Goal: Task Accomplishment & Management: Manage account settings

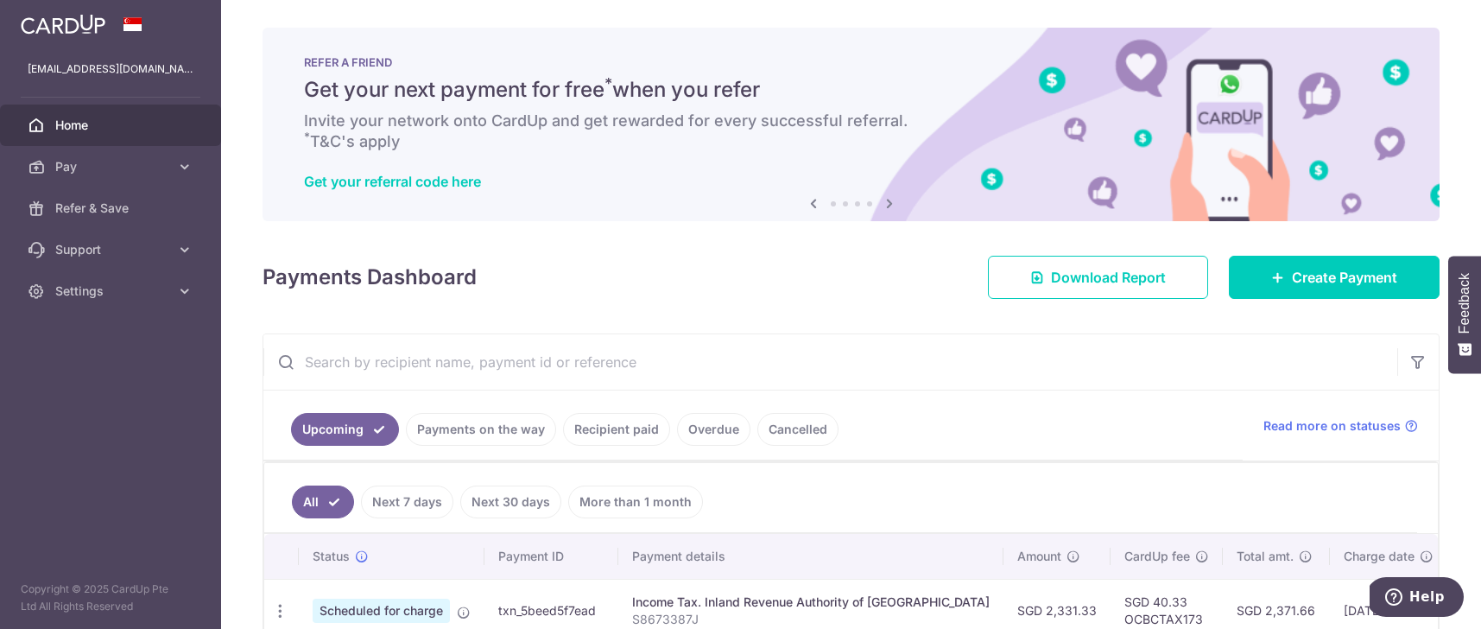
scroll to position [130, 0]
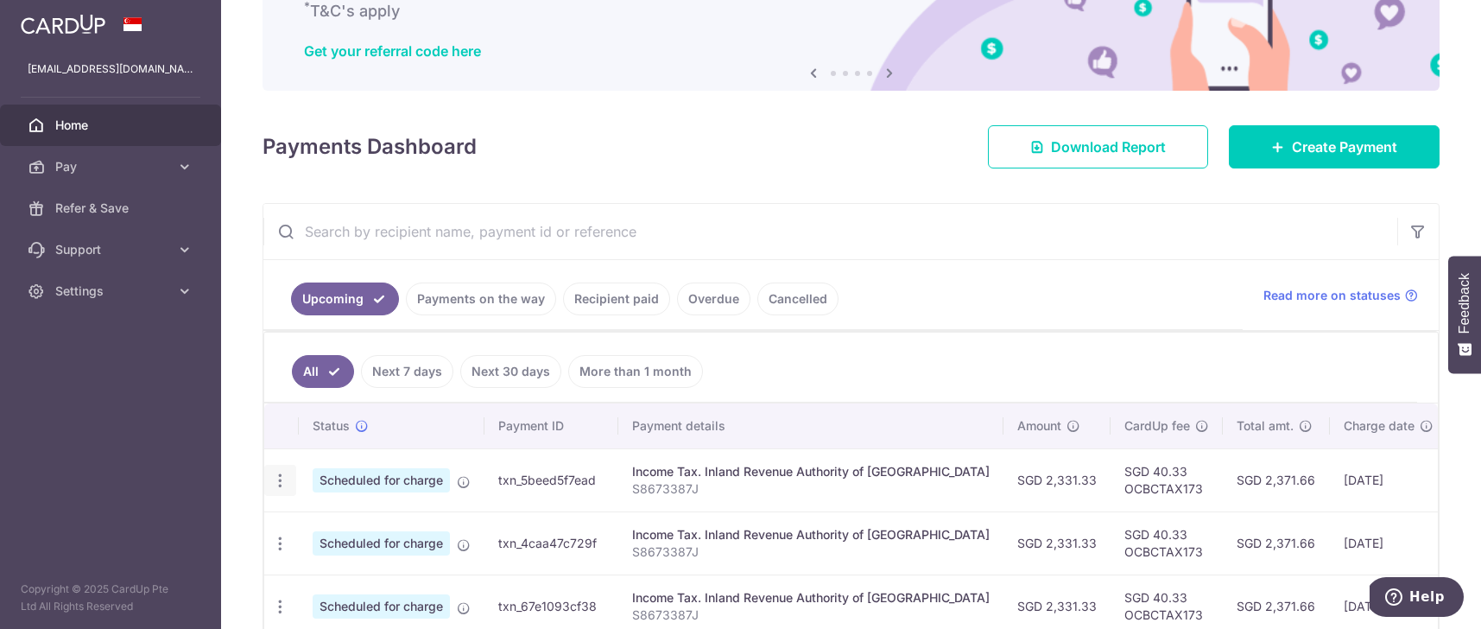
click at [286, 478] on icon "button" at bounding box center [280, 481] width 18 height 18
click at [339, 561] on span "Cancel payment" at bounding box center [372, 570] width 116 height 21
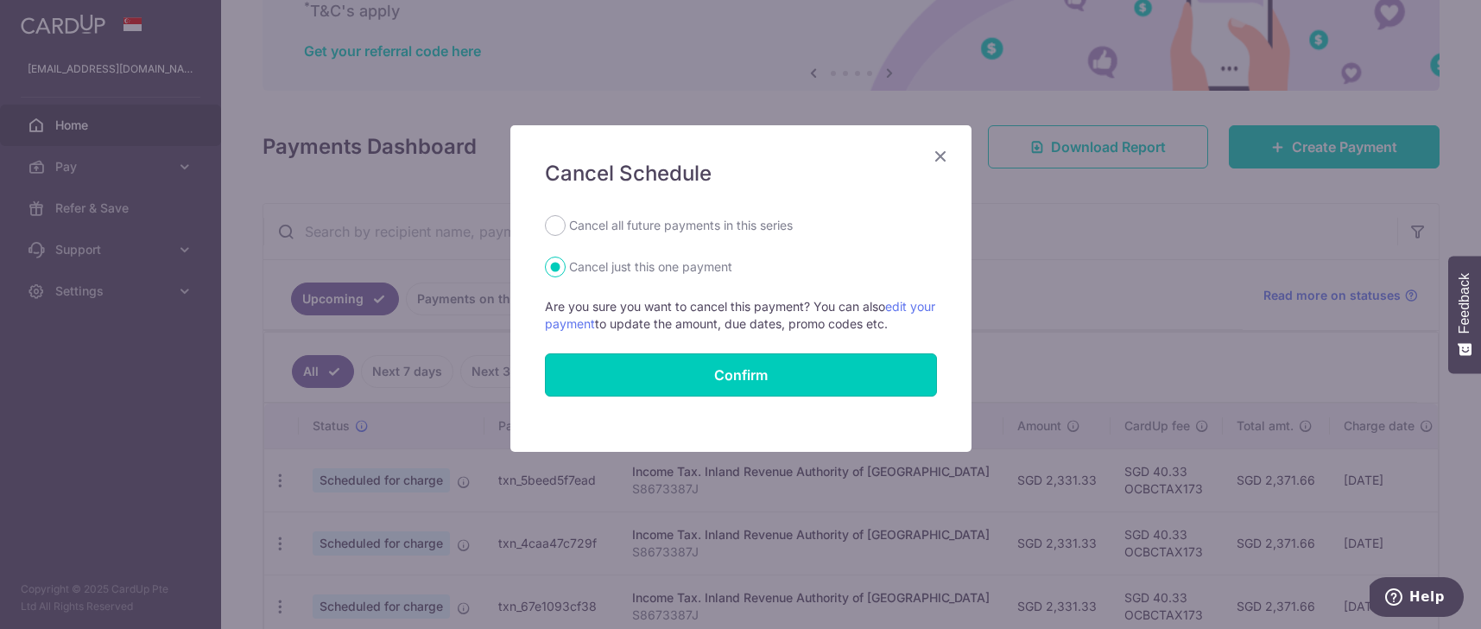
click at [694, 374] on button "Confirm" at bounding box center [741, 374] width 392 height 43
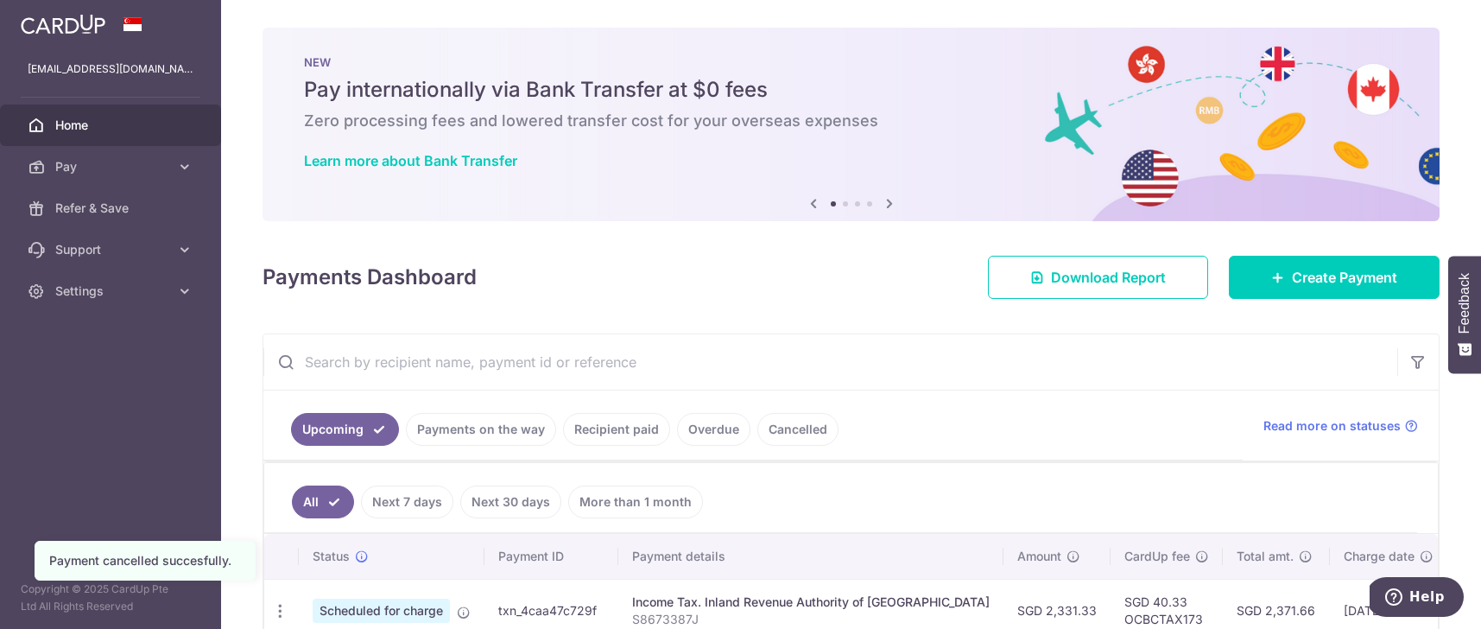
click at [121, 138] on link "Home" at bounding box center [110, 125] width 221 height 41
click at [887, 199] on icon at bounding box center [889, 204] width 21 height 22
